Goal: Task Accomplishment & Management: Use online tool/utility

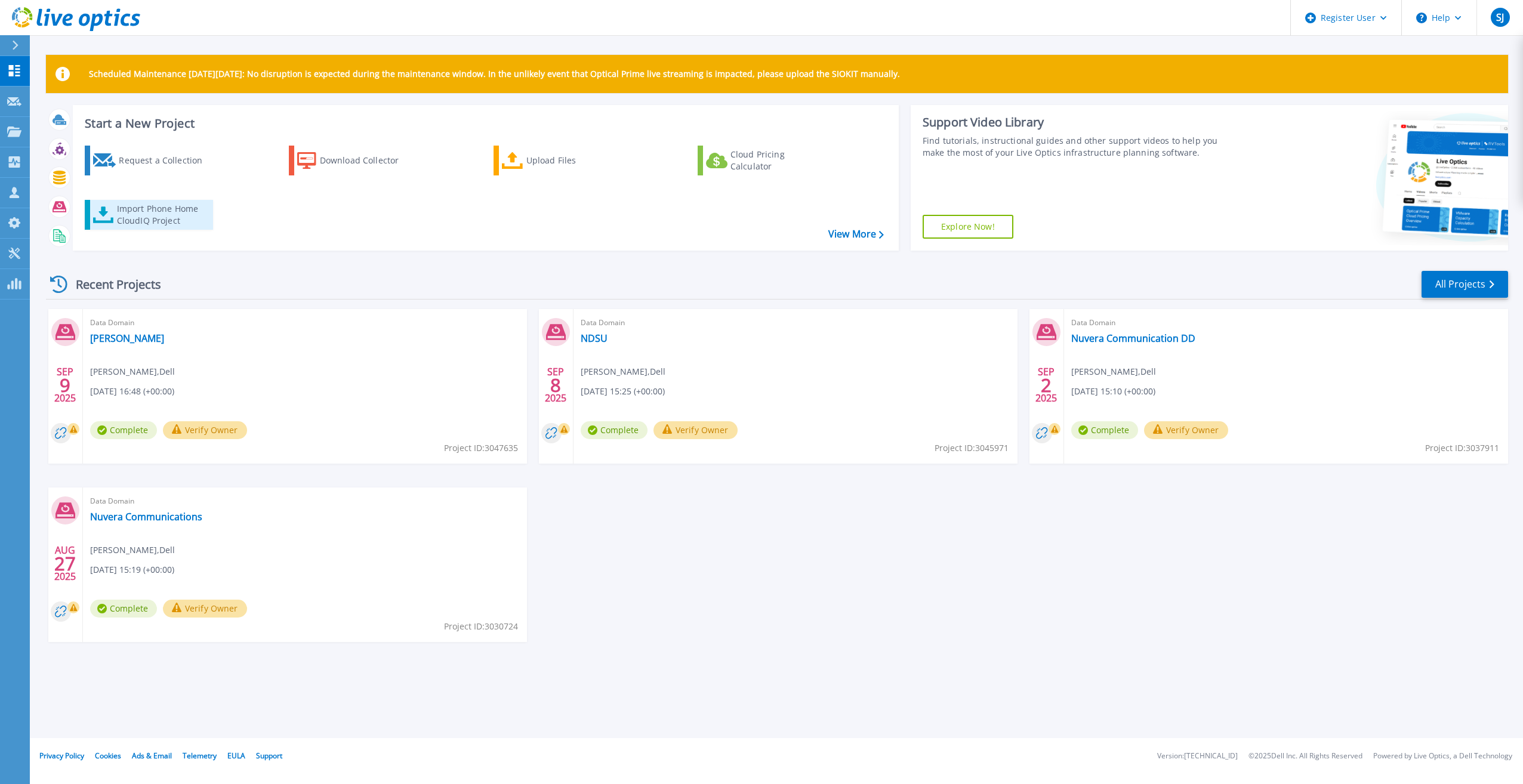
click at [185, 224] on div "Import Phone Home CloudIQ Project" at bounding box center [163, 215] width 93 height 24
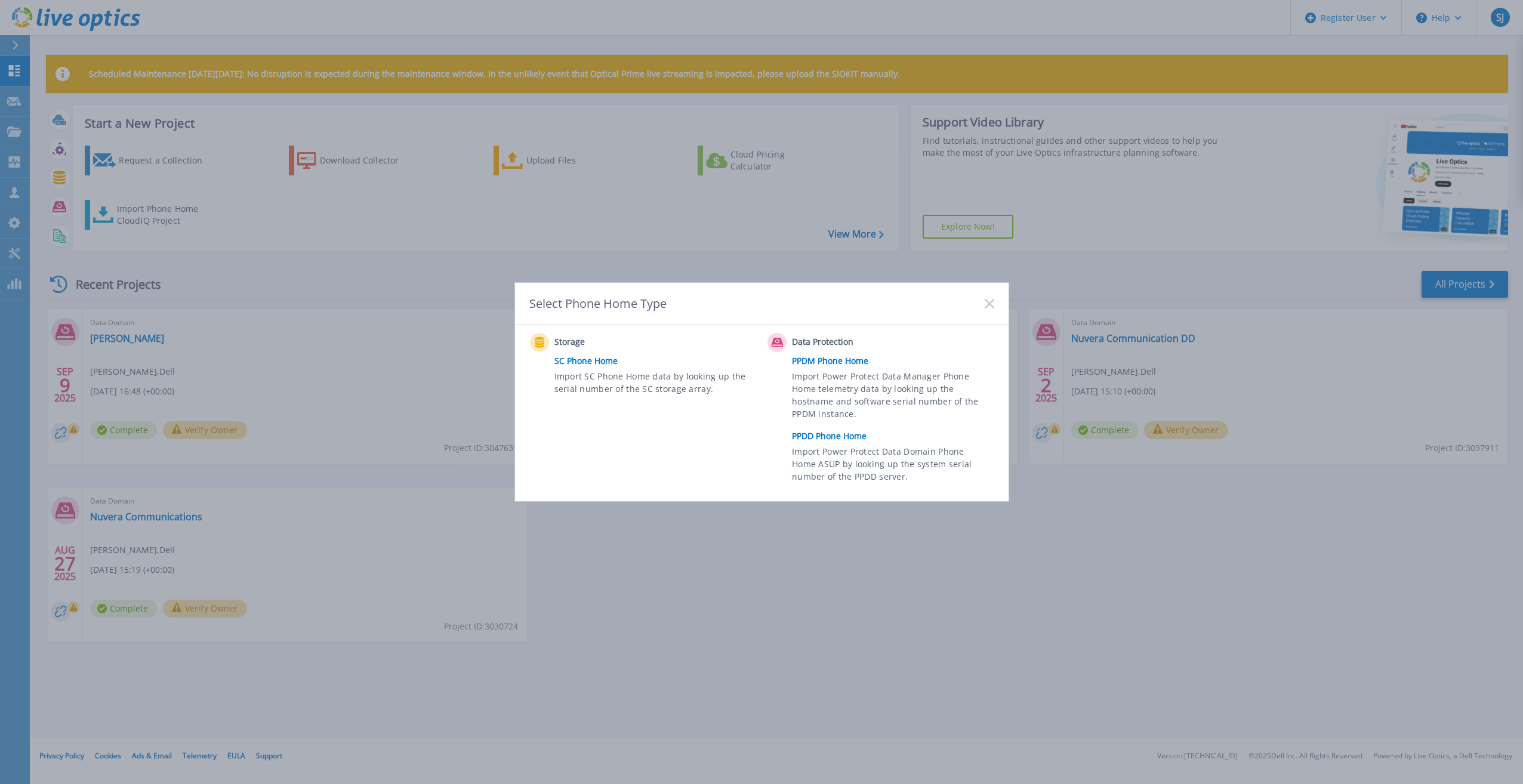
click at [845, 430] on link "PPDD Phone Home" at bounding box center [896, 435] width 208 height 18
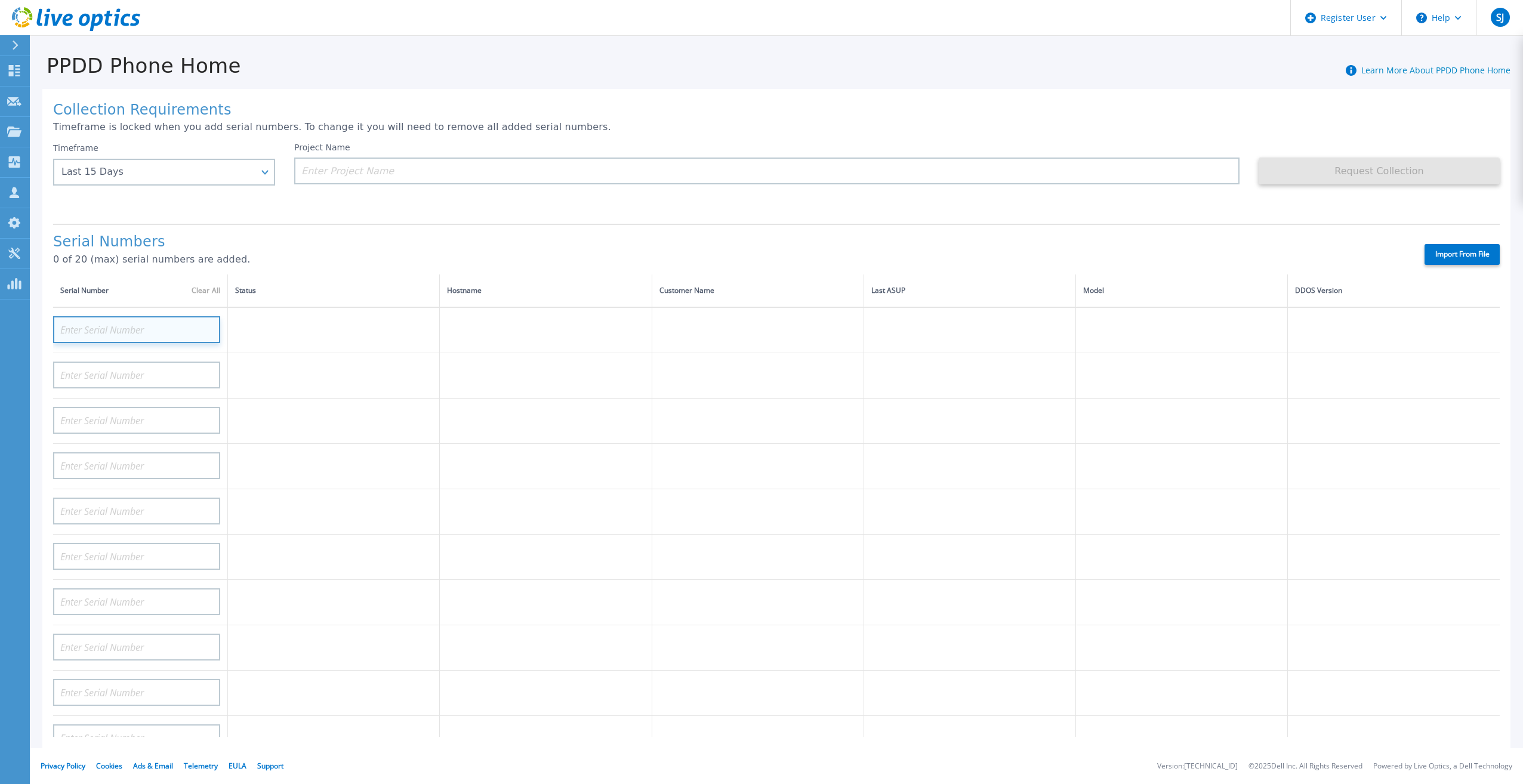
paste input "ELMDDV0923M4BN"
type input "ELMDDV0923M4BN"
click at [478, 419] on td at bounding box center [546, 421] width 212 height 46
paste input "APX002350024"
type input "APX002350024"
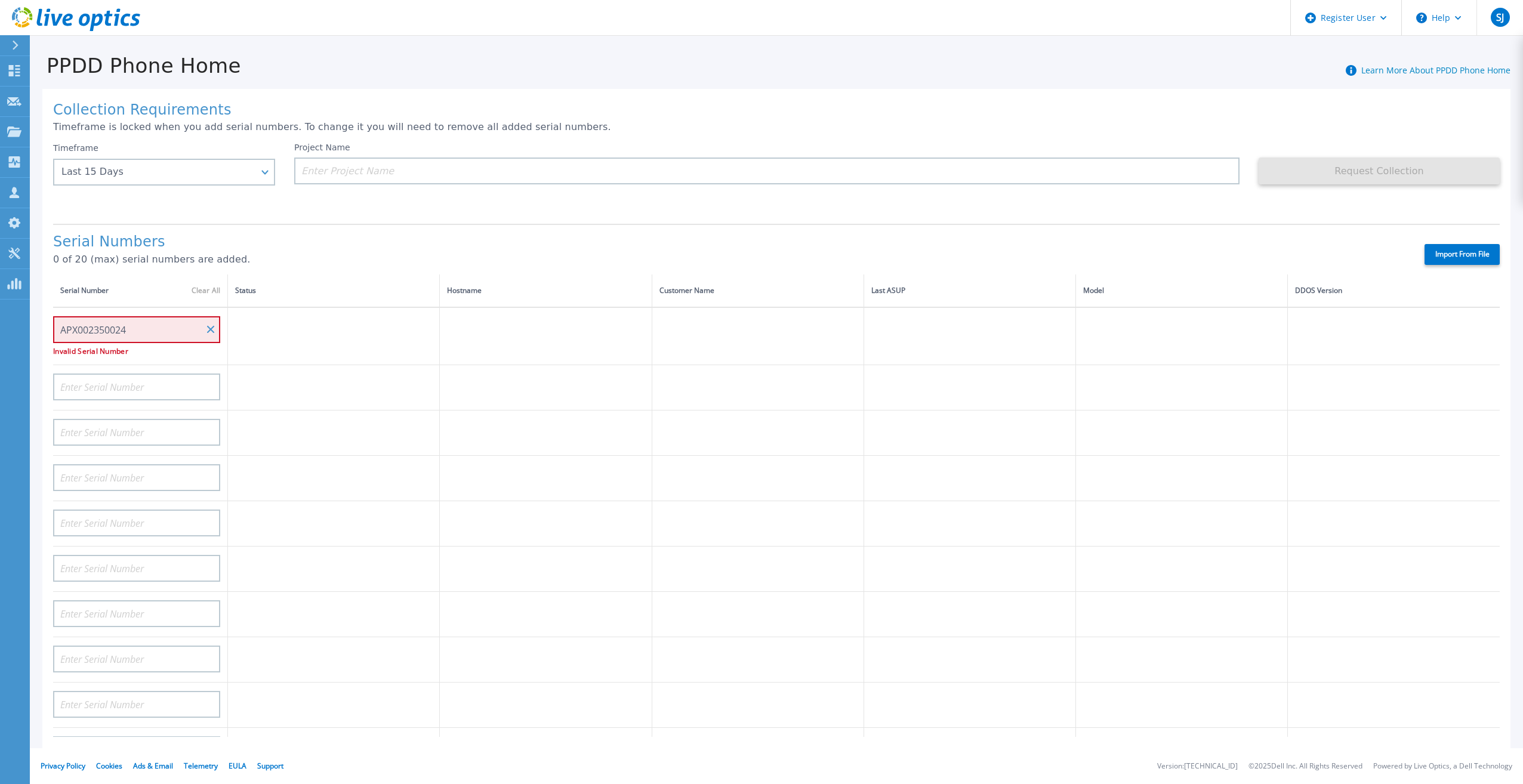
click at [338, 371] on td at bounding box center [334, 388] width 212 height 46
